Goal: Task Accomplishment & Management: Use online tool/utility

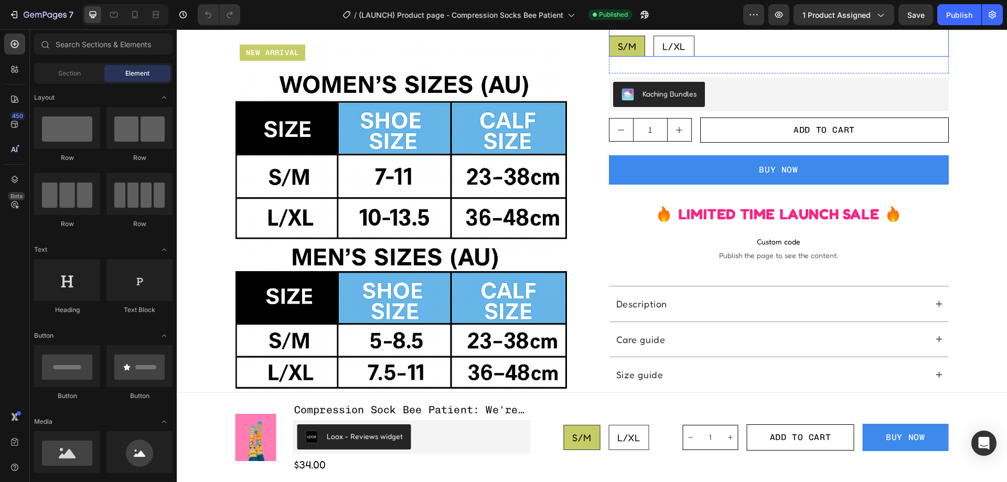
scroll to position [577, 0]
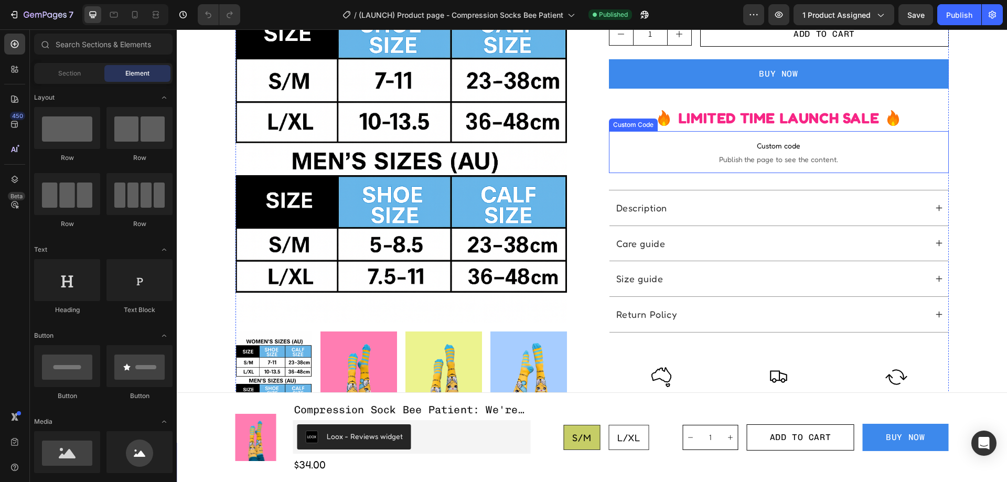
click at [692, 163] on span "Publish the page to see the content." at bounding box center [779, 159] width 340 height 10
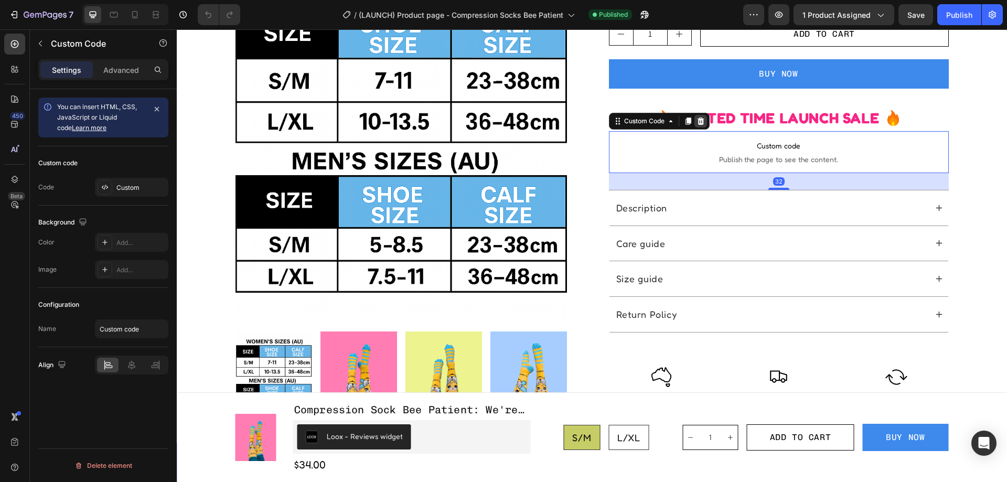
click at [697, 120] on icon at bounding box center [700, 120] width 7 height 7
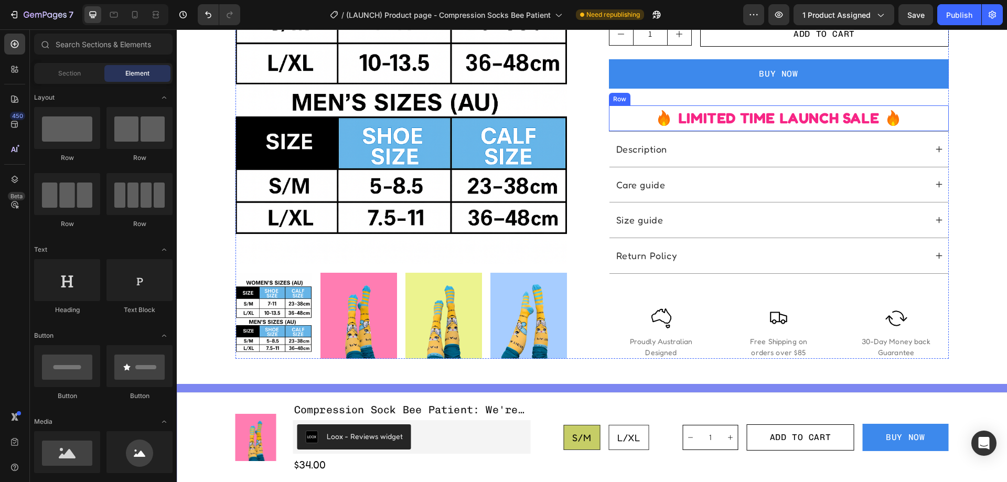
click at [915, 117] on div "Icon LIMITED TIME LAUNCH SALE Text Block Icon Row" at bounding box center [779, 118] width 340 height 26
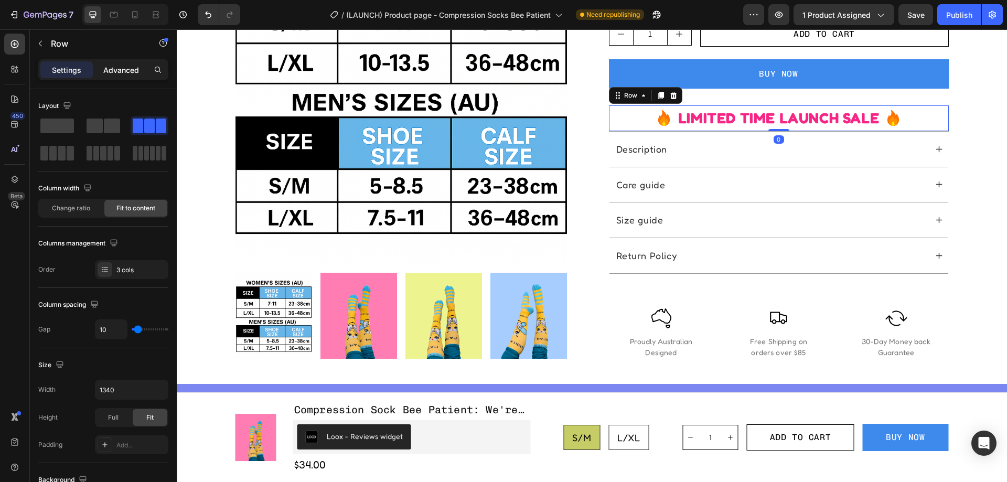
click at [134, 67] on p "Advanced" at bounding box center [121, 69] width 36 height 11
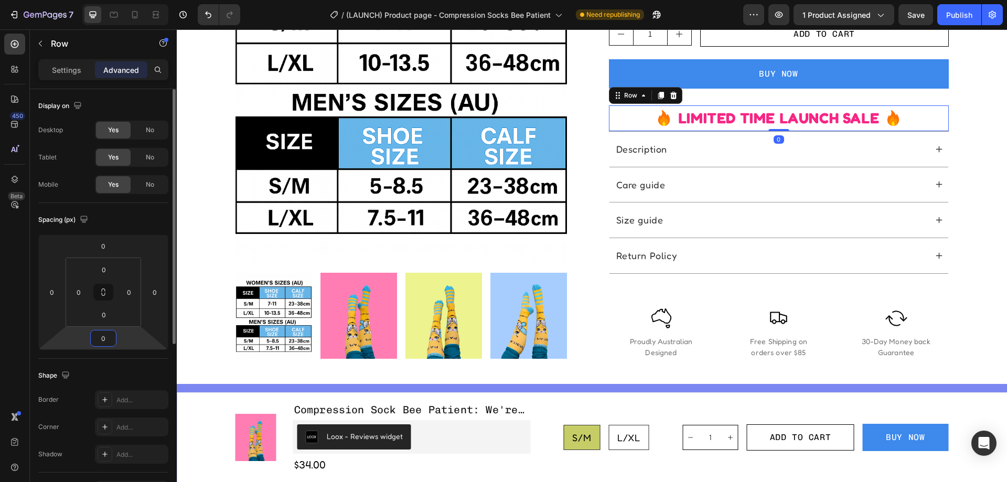
click at [105, 338] on input "0" at bounding box center [103, 338] width 21 height 16
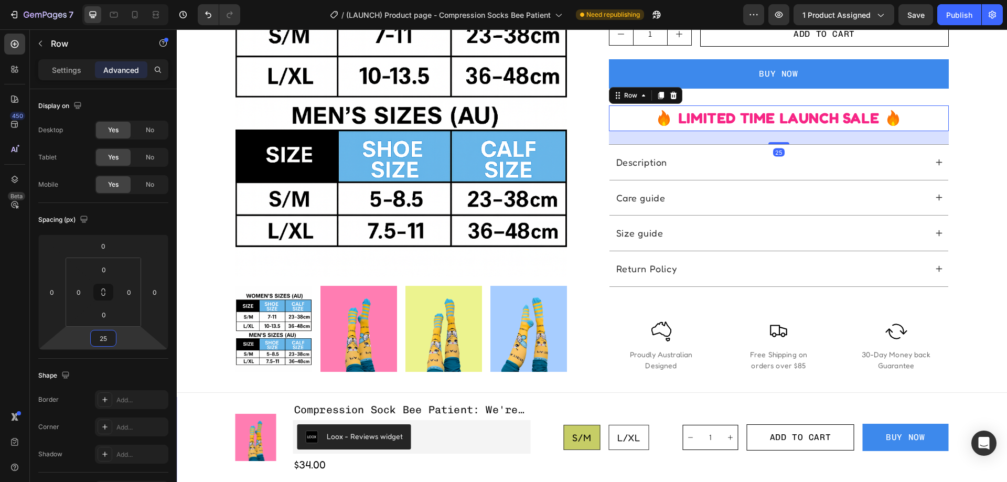
type input "25"
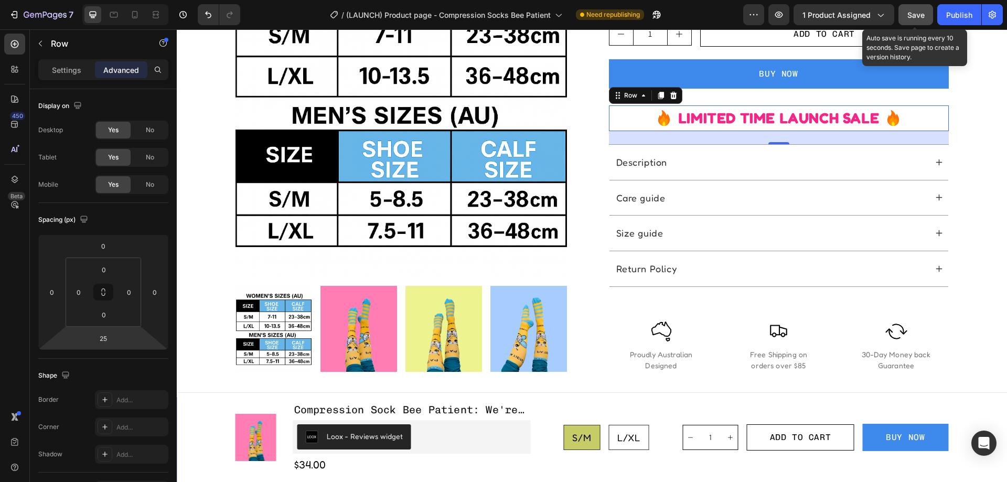
click at [922, 18] on span "Save" at bounding box center [915, 14] width 17 height 9
click at [950, 14] on div "Publish" at bounding box center [959, 14] width 26 height 11
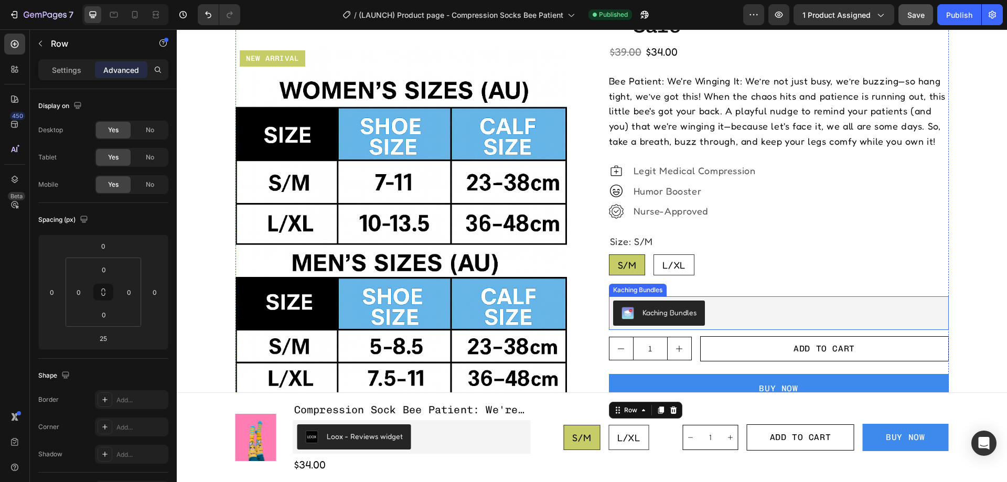
scroll to position [52, 0]
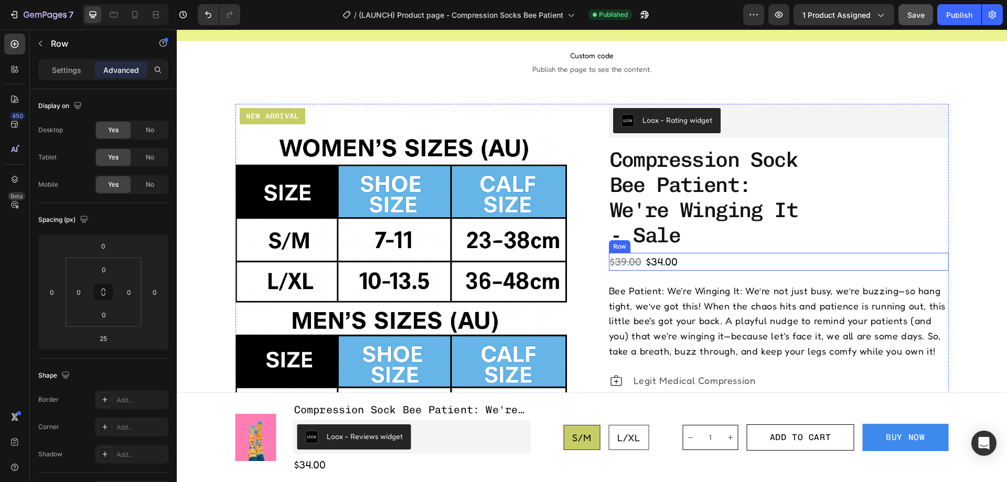
click at [829, 258] on div "$39.00 Product Price Product Price $34.00 Product Price Product Price Row" at bounding box center [779, 262] width 340 height 18
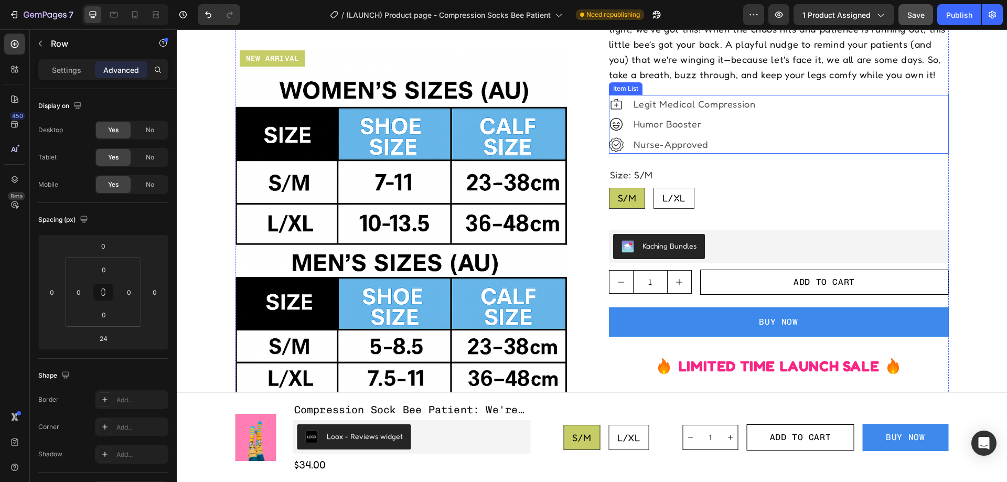
scroll to position [524, 0]
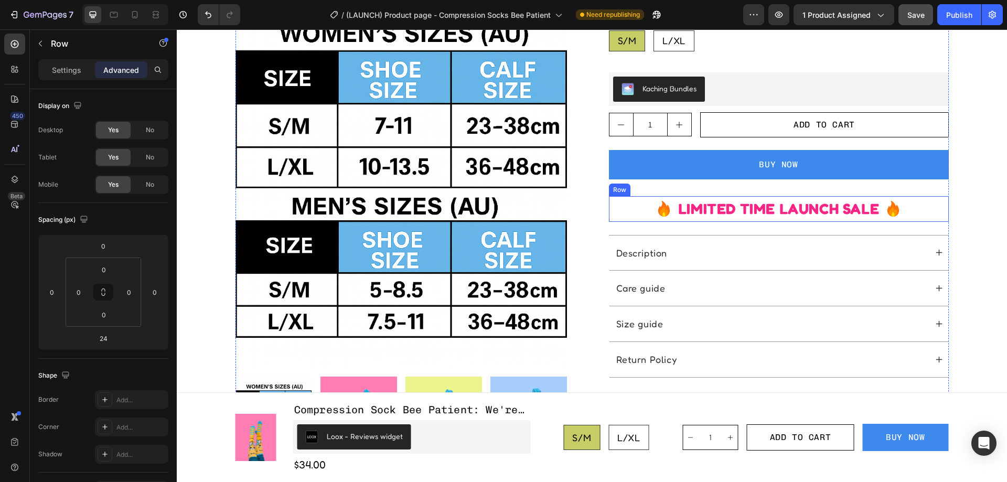
click at [910, 208] on div "Icon LIMITED TIME LAUNCH SALE Text Block Icon Row" at bounding box center [779, 209] width 340 height 26
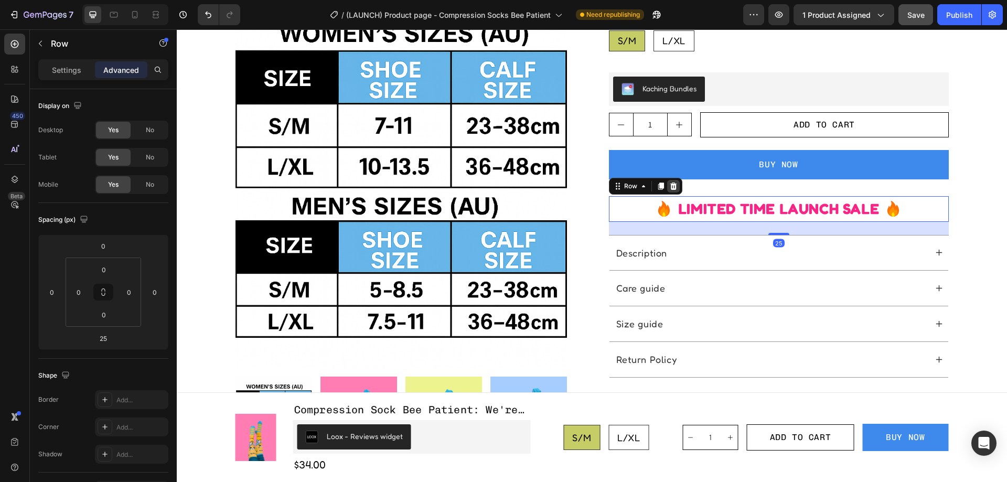
click at [671, 182] on icon at bounding box center [673, 186] width 8 height 8
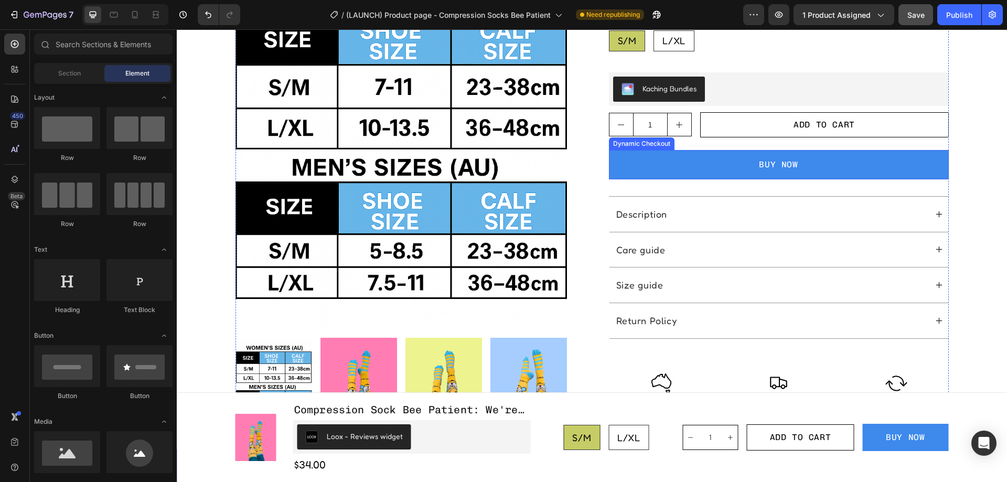
click at [850, 169] on button "BUY NOW" at bounding box center [779, 164] width 340 height 29
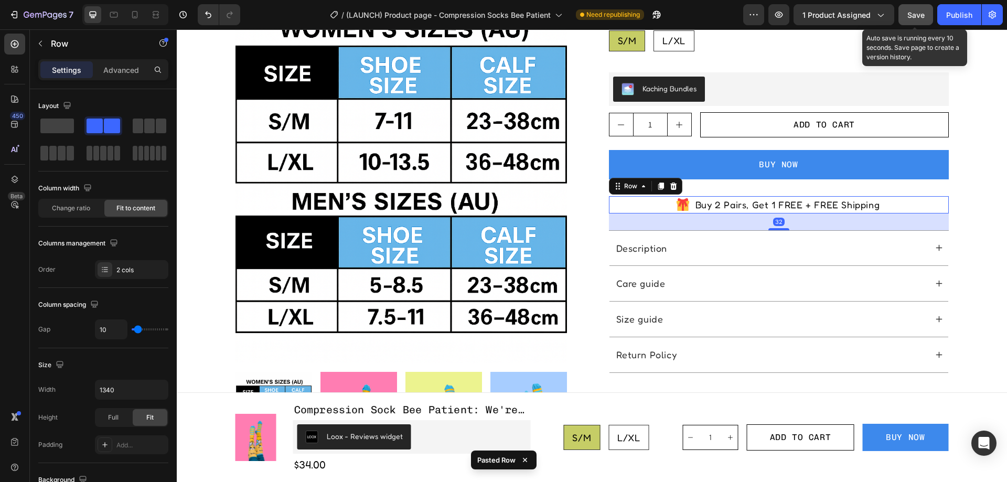
click at [923, 11] on span "Save" at bounding box center [915, 14] width 17 height 9
click at [954, 15] on div "Publish" at bounding box center [959, 14] width 26 height 11
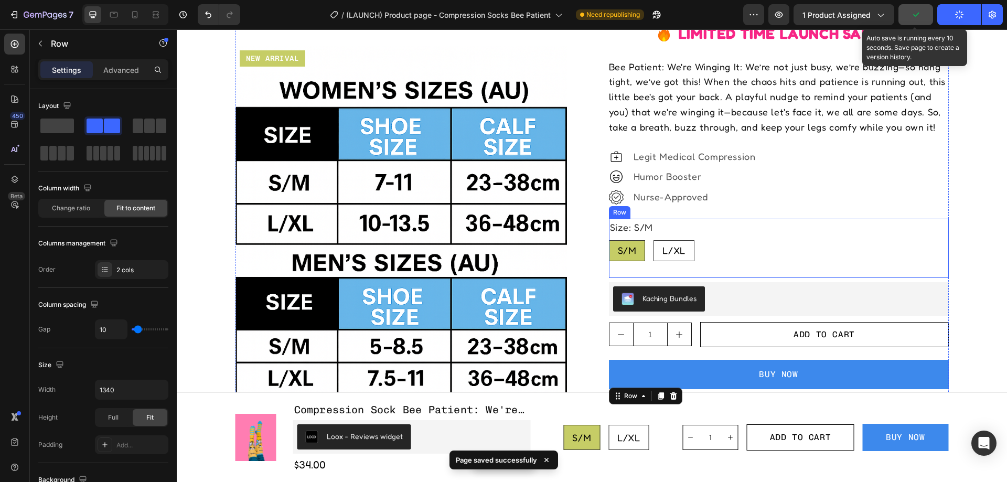
scroll to position [105, 0]
